Goal: Information Seeking & Learning: Learn about a topic

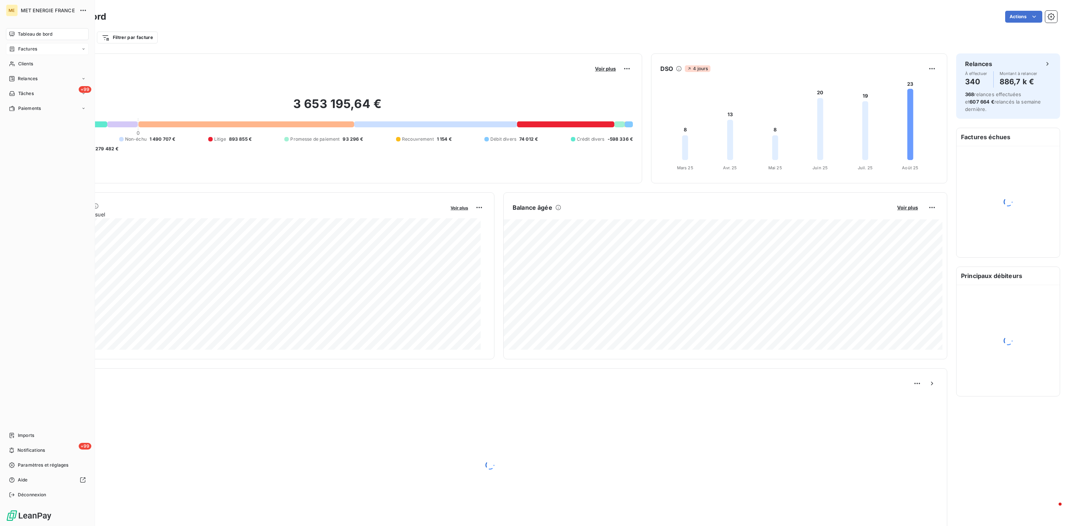
click at [16, 52] on div "Factures" at bounding box center [23, 49] width 28 height 7
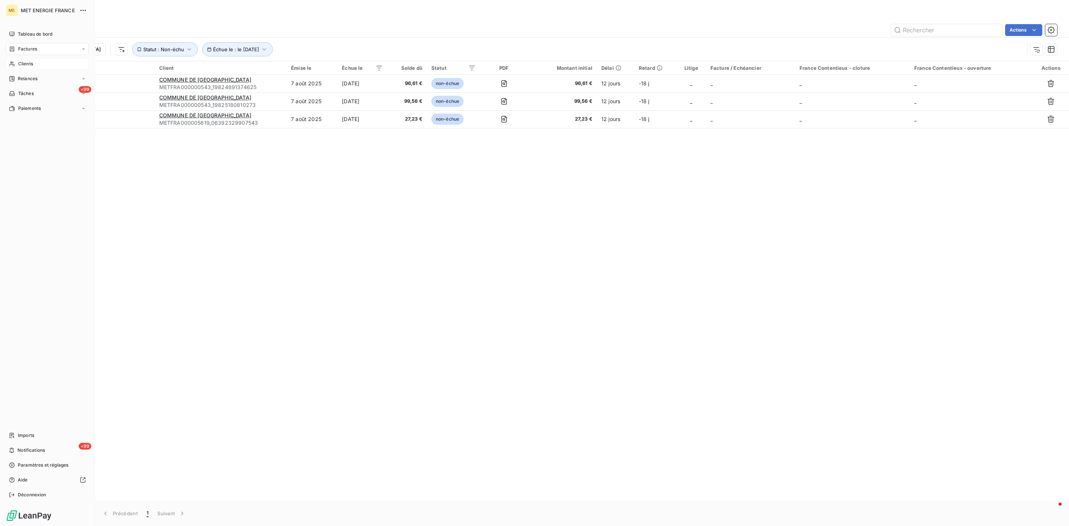
click at [16, 62] on div "Clients" at bounding box center [47, 64] width 83 height 12
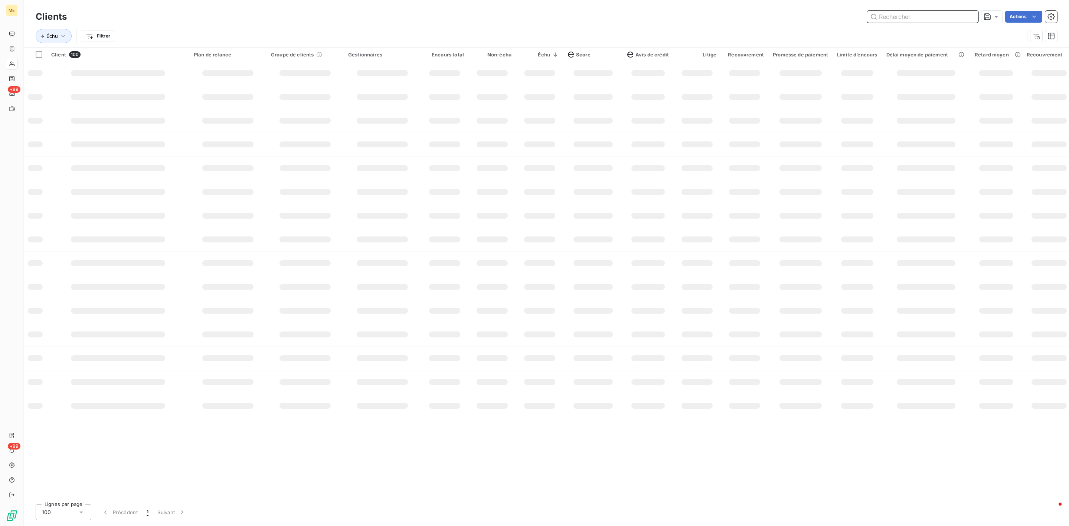
click at [959, 11] on input "text" at bounding box center [922, 17] width 111 height 12
click at [959, 12] on input "text" at bounding box center [922, 17] width 111 height 12
click at [955, 16] on input "text" at bounding box center [922, 17] width 111 height 12
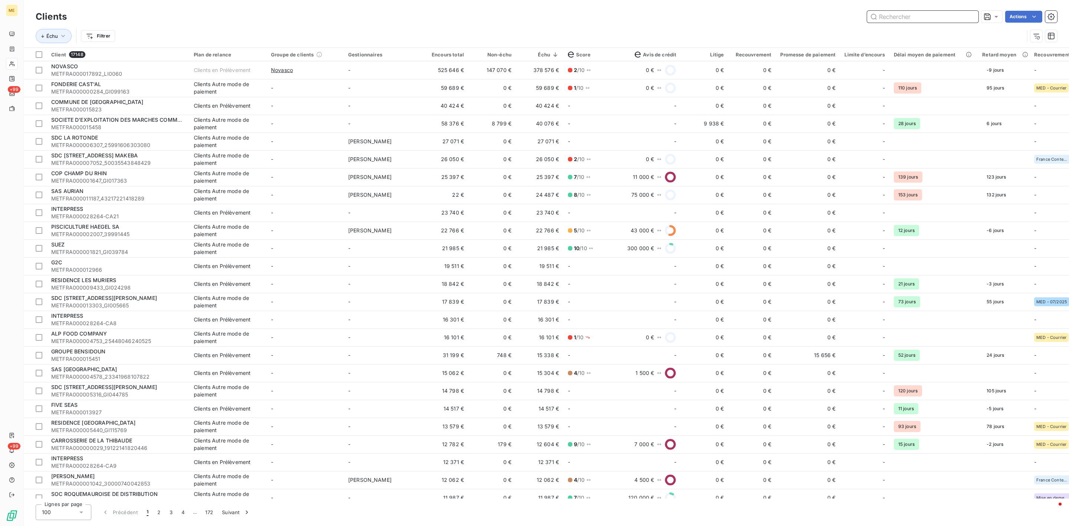
paste input "METFRA000003420"
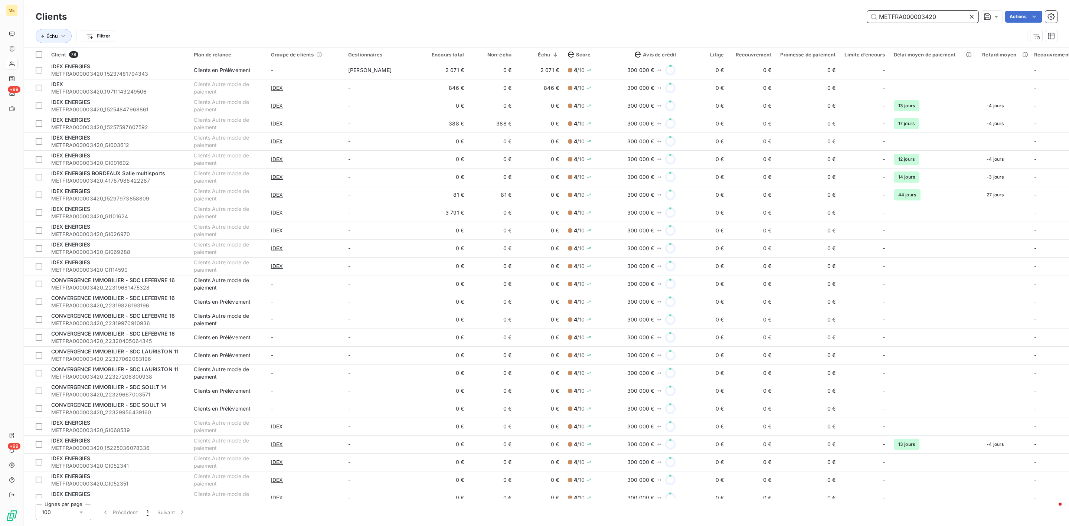
click at [926, 14] on input "METFRA000003420" at bounding box center [922, 17] width 111 height 12
drag, startPoint x: 934, startPoint y: 14, endPoint x: 728, endPoint y: 16, distance: 206.0
click at [754, 16] on div "METFRA000003420 Actions" at bounding box center [566, 17] width 981 height 12
paste input "9144"
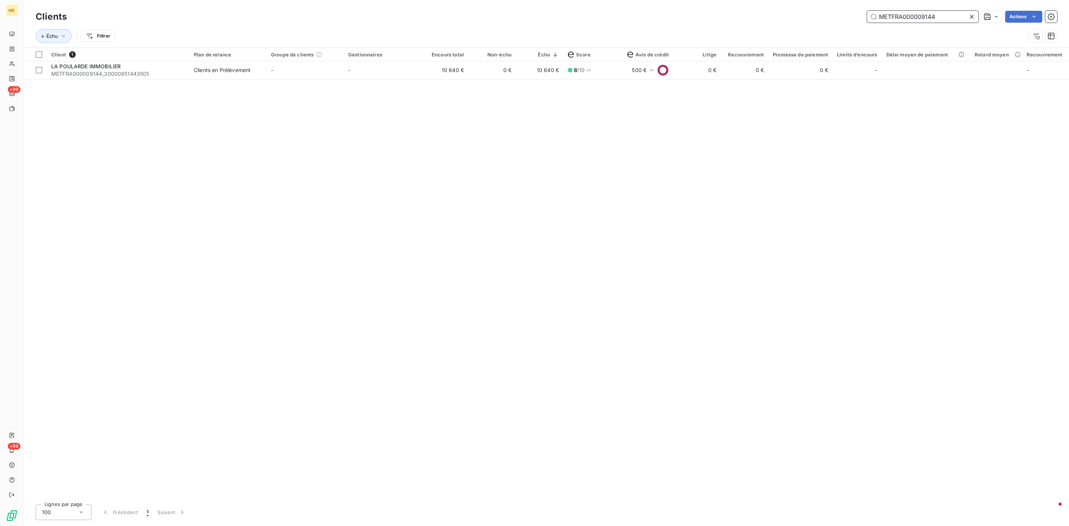
drag, startPoint x: 947, startPoint y: 19, endPoint x: 771, endPoint y: 0, distance: 177.7
click at [771, 0] on div "Clients METFRA000009144 Actions Échu Filtrer" at bounding box center [546, 23] width 1045 height 47
paste input "8176"
type input "METFRA000008176"
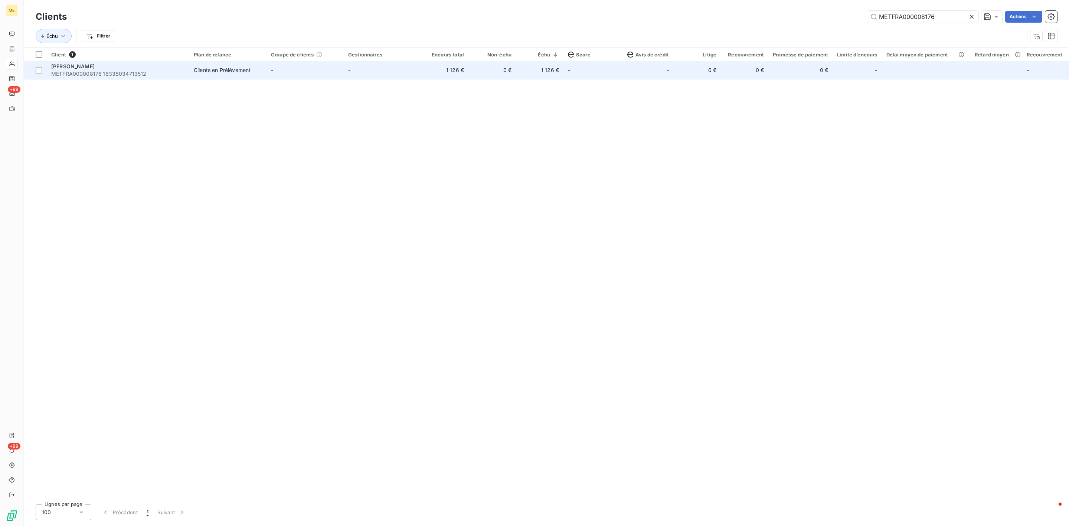
click at [136, 72] on span "METFRA000008176_16336034713512" at bounding box center [118, 73] width 134 height 7
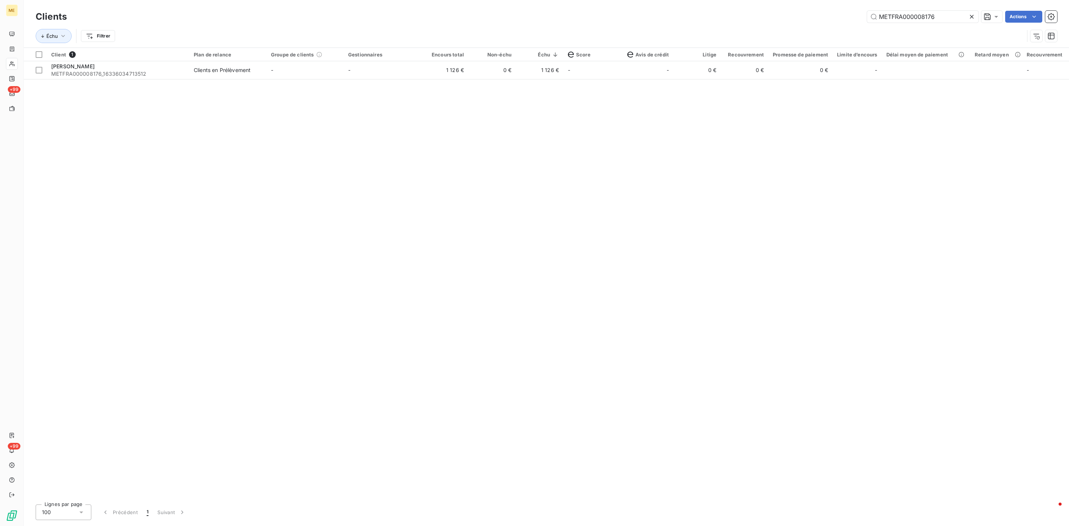
drag, startPoint x: 947, startPoint y: 18, endPoint x: 753, endPoint y: 18, distance: 194.1
click at [836, 18] on div "METFRA000008176 Actions" at bounding box center [566, 17] width 981 height 12
drag, startPoint x: 950, startPoint y: 12, endPoint x: 708, endPoint y: 14, distance: 241.6
click at [733, 14] on div "METFRA000008176 Actions" at bounding box center [566, 17] width 981 height 12
paste input "247"
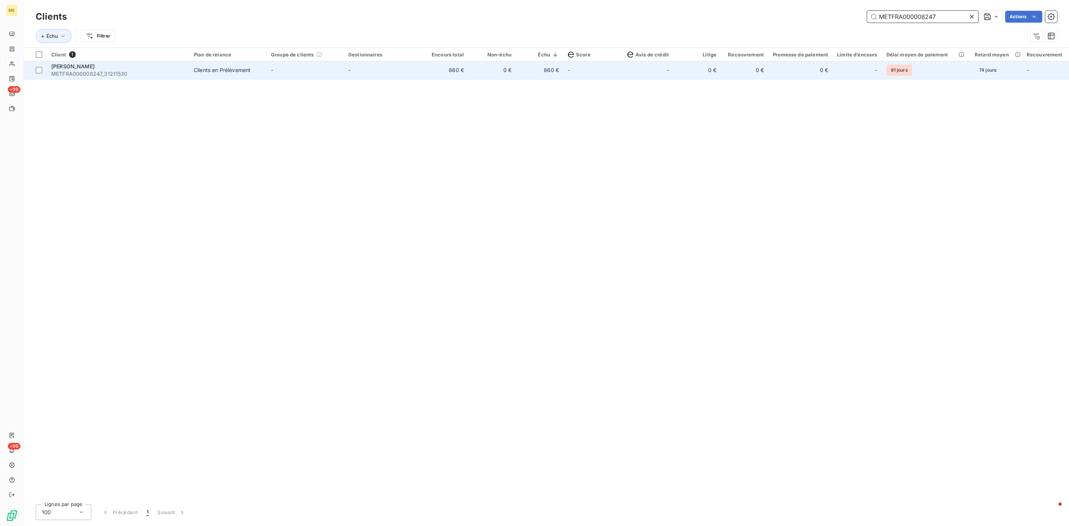
type input "METFRA000008247"
click at [146, 73] on span "METFRA000008247_31211530" at bounding box center [118, 73] width 134 height 7
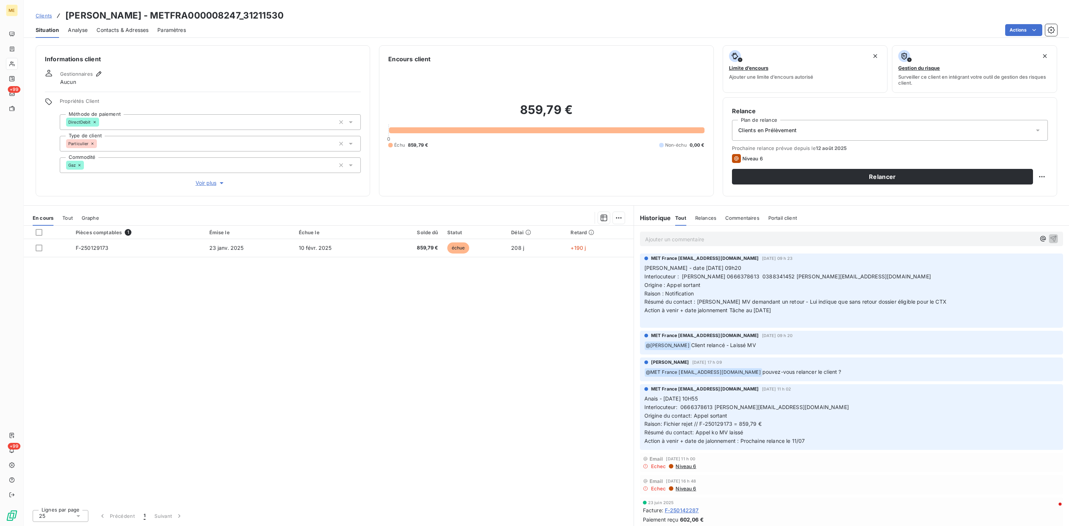
click at [201, 179] on span "Voir plus" at bounding box center [211, 182] width 30 height 7
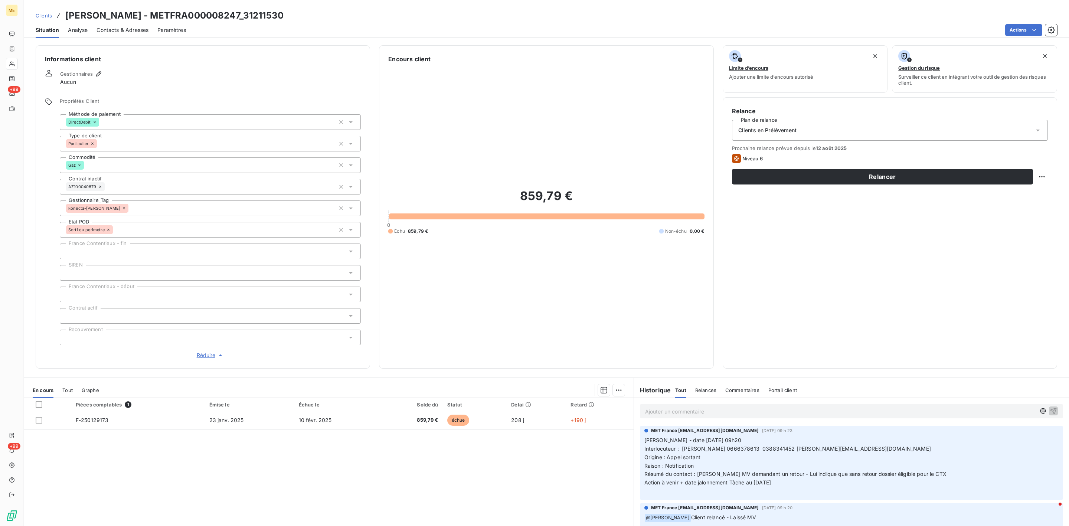
click at [46, 15] on span "Clients" at bounding box center [44, 16] width 16 height 6
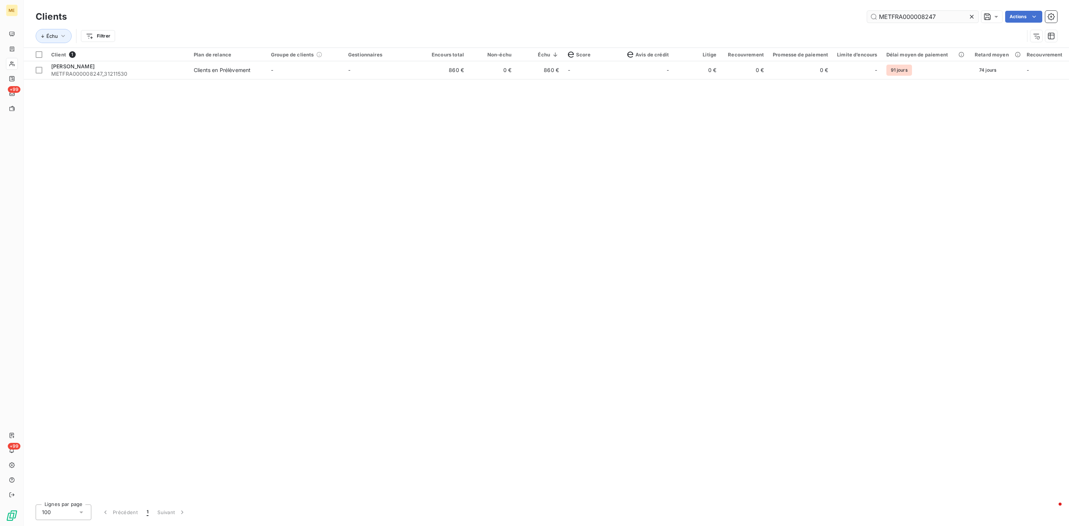
drag, startPoint x: 932, startPoint y: 18, endPoint x: 893, endPoint y: 18, distance: 39.0
click at [893, 18] on input "METFRA000008247" at bounding box center [922, 17] width 111 height 12
drag, startPoint x: 941, startPoint y: 18, endPoint x: 656, endPoint y: 18, distance: 284.6
click at [763, 18] on div "METFRA000008247 Actions" at bounding box center [566, 17] width 981 height 12
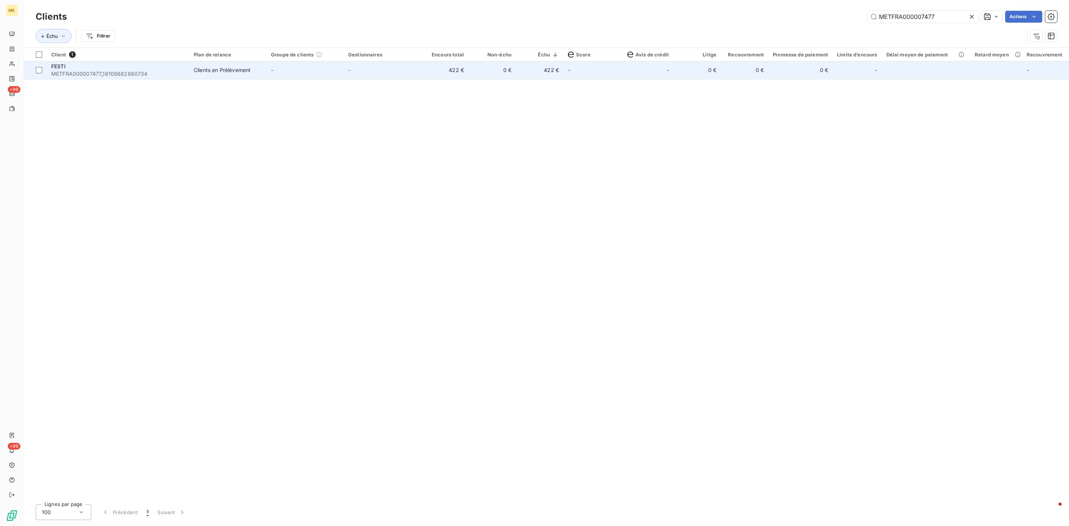
type input "METFRA000007477"
click at [103, 72] on span "METFRA000007477_16108682860734" at bounding box center [118, 73] width 134 height 7
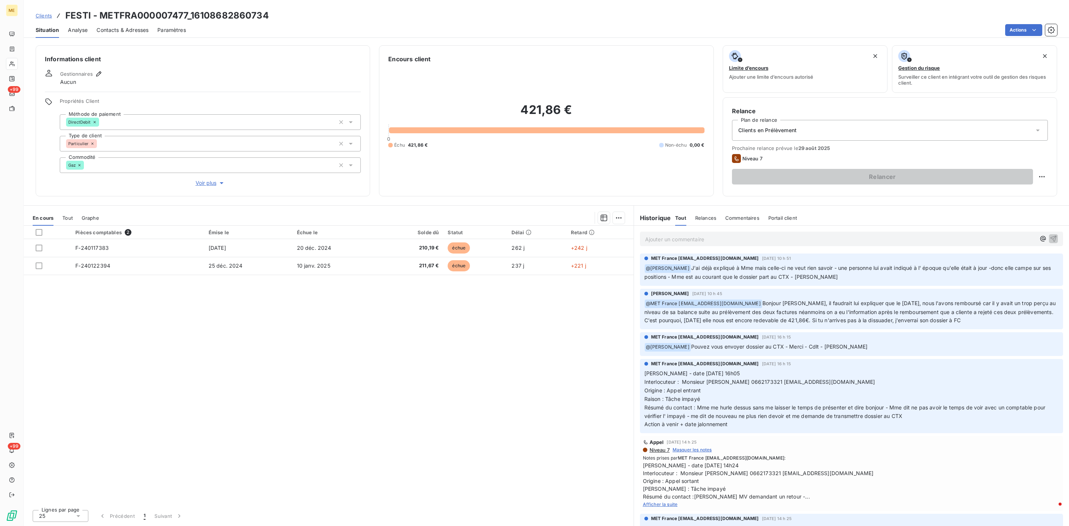
click at [210, 180] on span "Voir plus" at bounding box center [211, 182] width 30 height 7
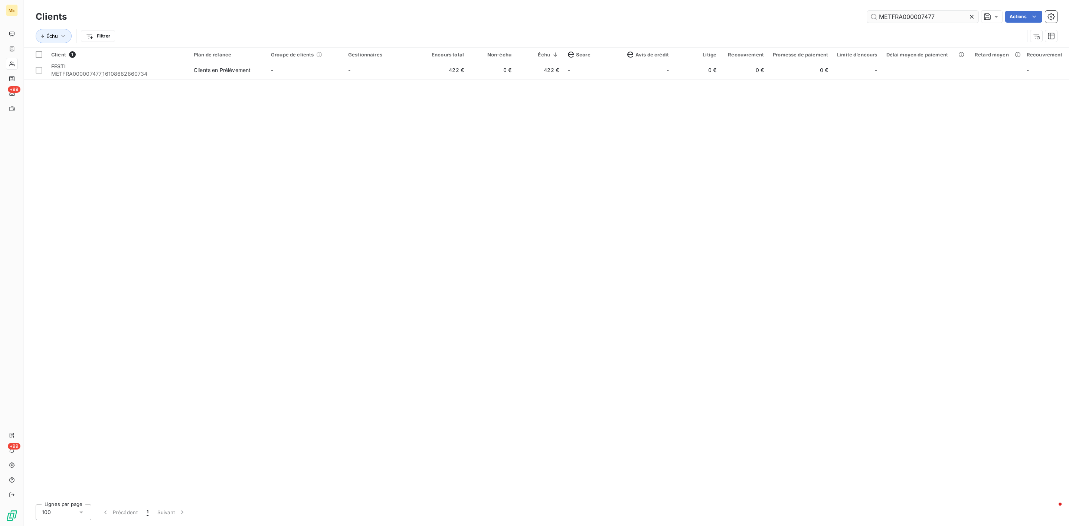
click at [940, 19] on div "Clients METFRA000007477 Actions" at bounding box center [546, 17] width 1021 height 16
drag, startPoint x: 928, startPoint y: 18, endPoint x: 758, endPoint y: 17, distance: 170.0
click at [781, 17] on div "METFRA000007477 Actions" at bounding box center [566, 17] width 981 height 12
paste input "6933"
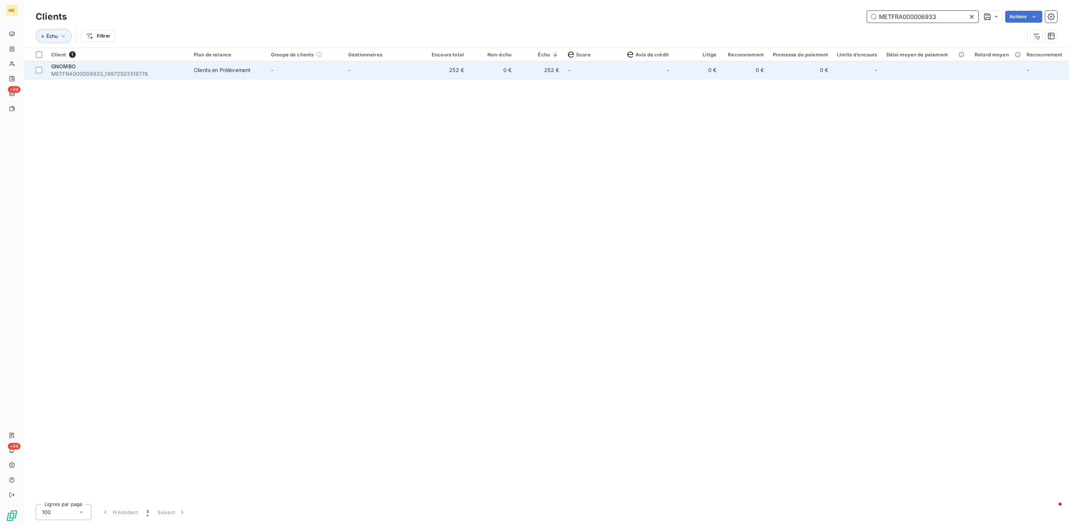
type input "METFRA000006933"
click at [182, 72] on span "METFRA000006933_19972503518776" at bounding box center [118, 73] width 134 height 7
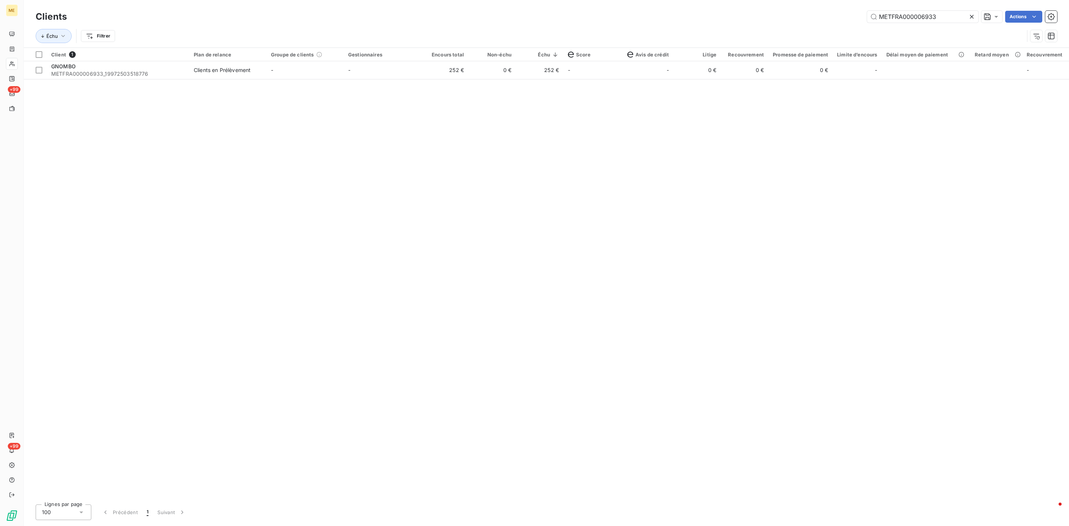
drag, startPoint x: 911, startPoint y: 17, endPoint x: 751, endPoint y: 14, distance: 160.3
click at [751, 14] on div "METFRA000006933 Actions" at bounding box center [566, 17] width 981 height 12
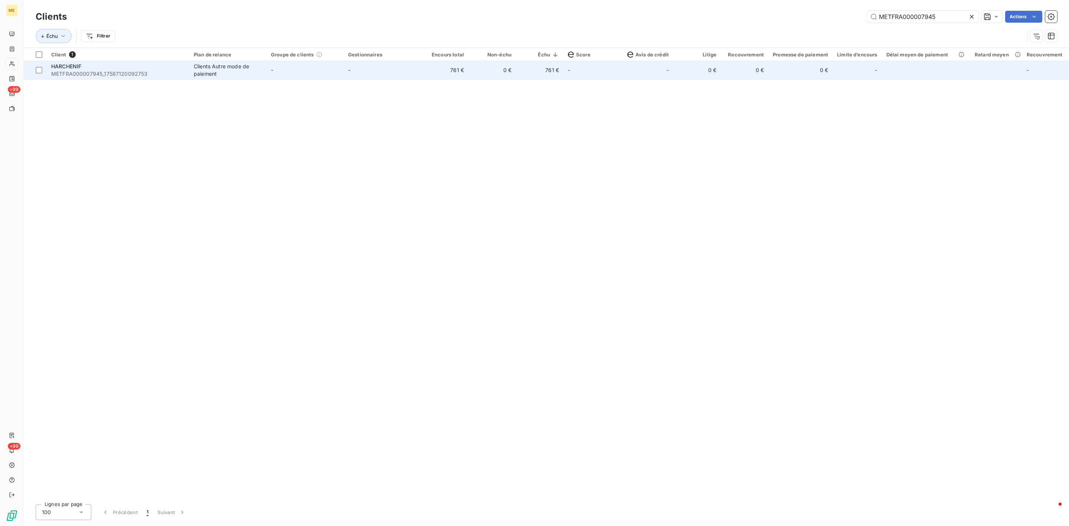
type input "METFRA000007945"
click at [214, 71] on div "Clients Autre mode de paiement" at bounding box center [228, 70] width 68 height 15
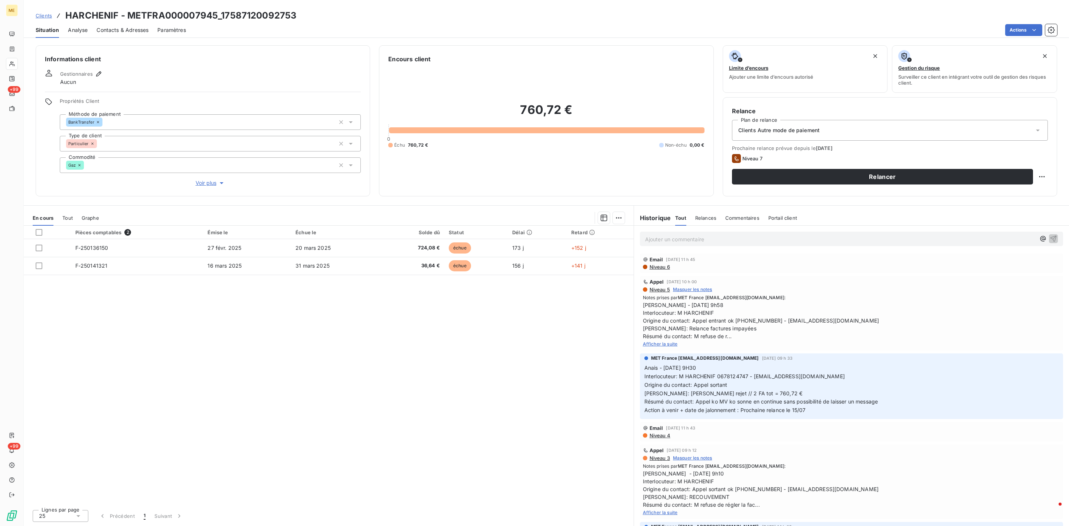
click at [213, 183] on span "Voir plus" at bounding box center [211, 182] width 30 height 7
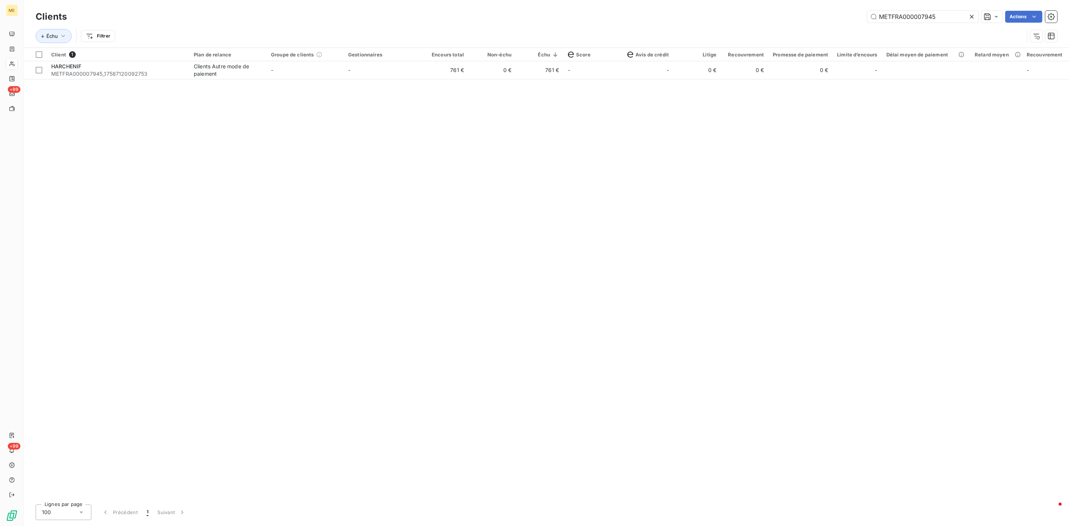
drag, startPoint x: 960, startPoint y: 18, endPoint x: 697, endPoint y: 24, distance: 262.8
click at [770, 24] on div "Clients METFRA000007945 Actions" at bounding box center [546, 17] width 1021 height 16
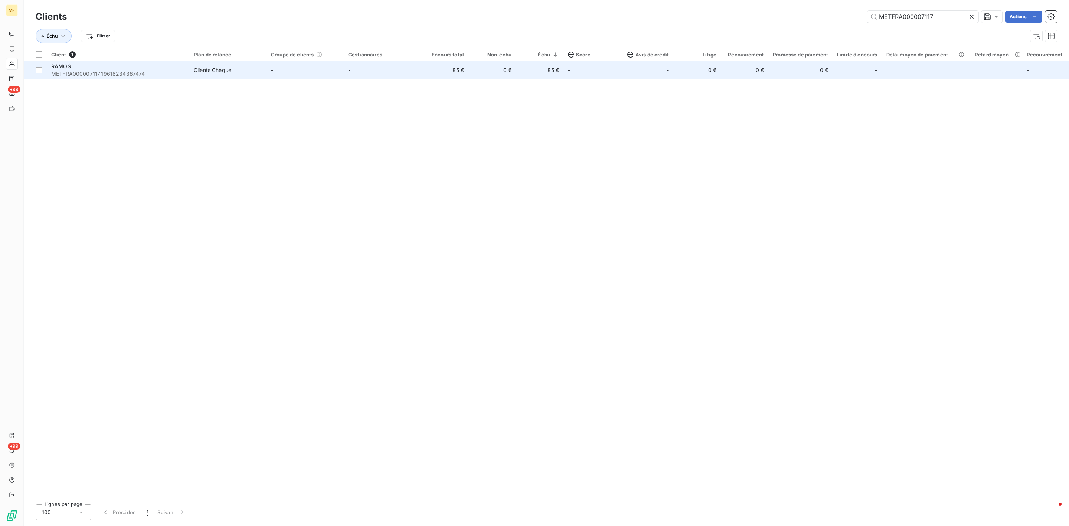
type input "METFRA000007117"
click at [189, 73] on td "Clients Chèque" at bounding box center [227, 70] width 77 height 18
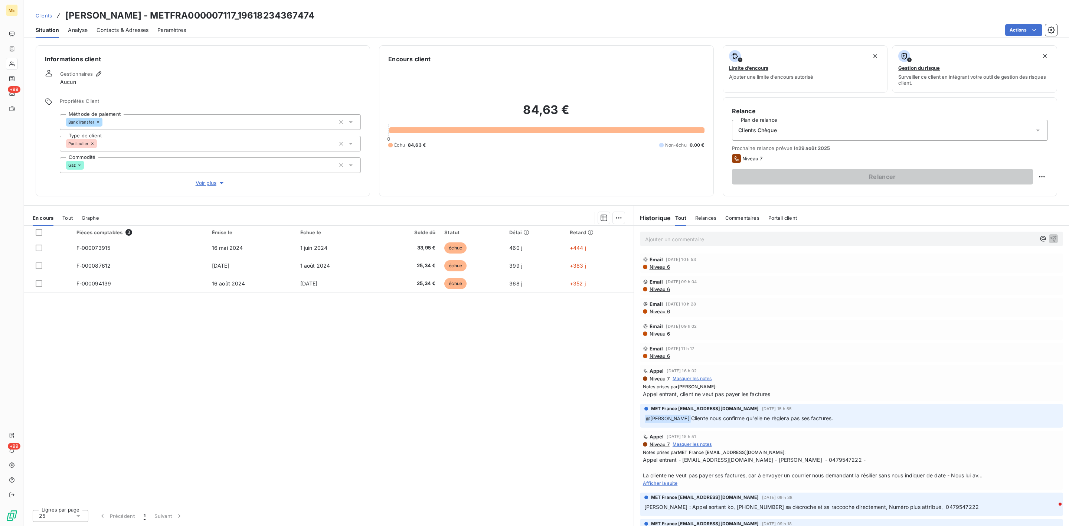
click at [208, 180] on span "Voir plus" at bounding box center [211, 182] width 30 height 7
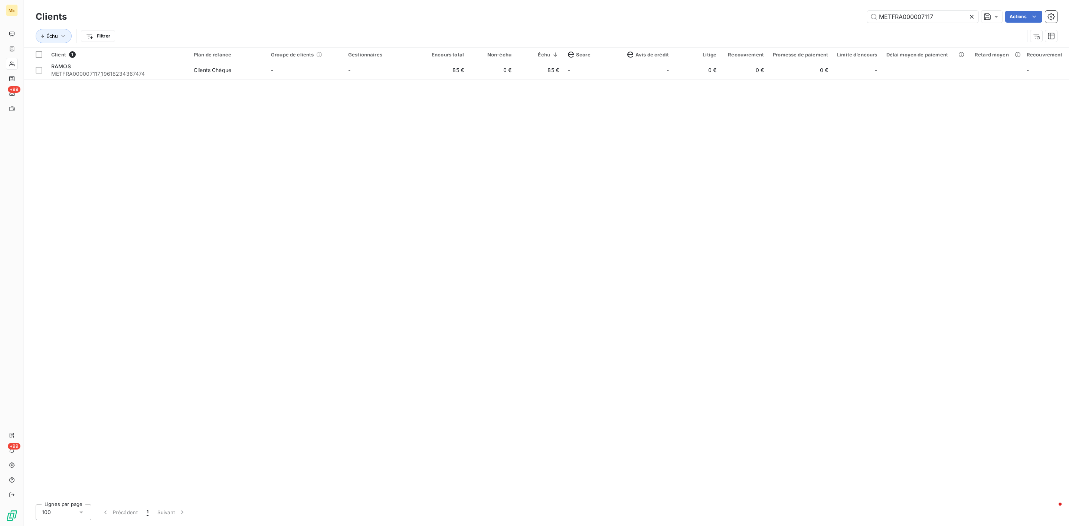
drag, startPoint x: 867, startPoint y: 19, endPoint x: 772, endPoint y: 17, distance: 95.4
click at [801, 19] on div "METFRA000007117 Actions" at bounding box center [566, 17] width 981 height 12
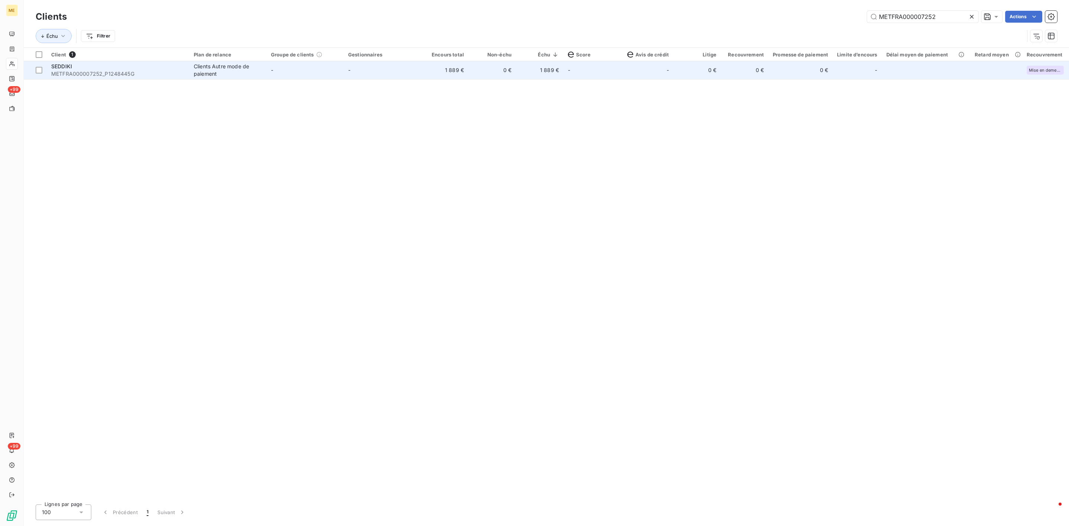
type input "METFRA000007252"
click at [196, 71] on div "Clients Autre mode de paiement" at bounding box center [228, 70] width 68 height 15
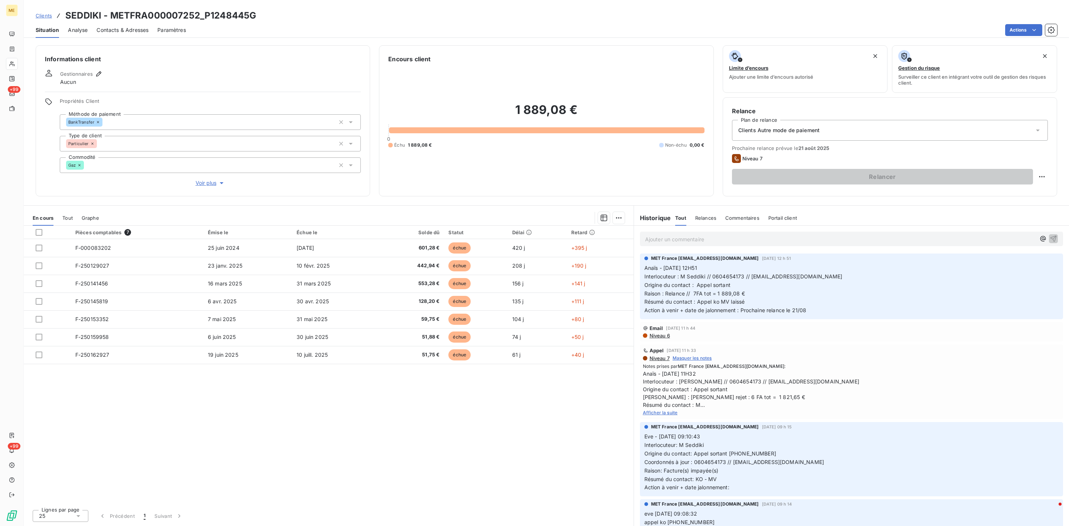
click at [209, 183] on span "Voir plus" at bounding box center [211, 182] width 30 height 7
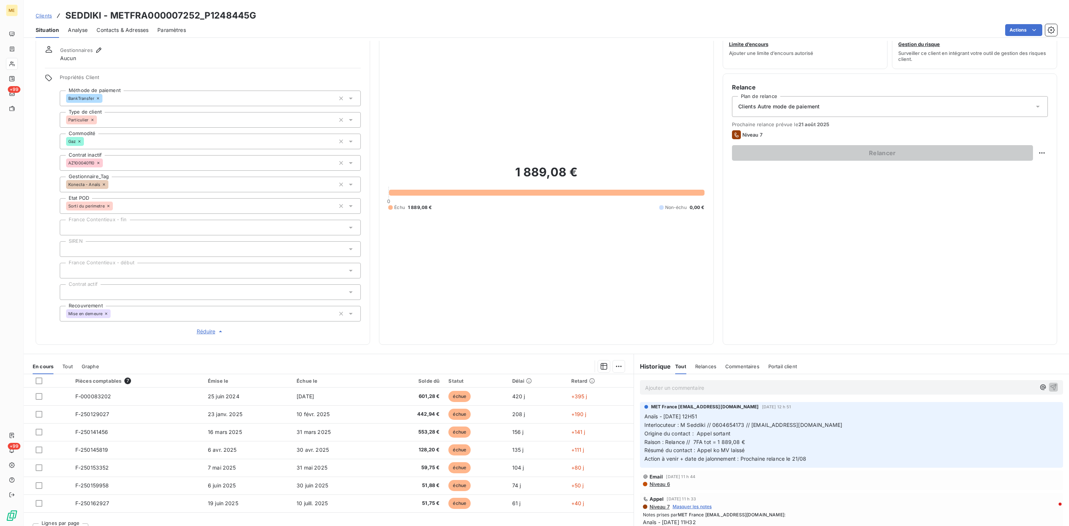
scroll to position [37, 0]
